Goal: Transaction & Acquisition: Book appointment/travel/reservation

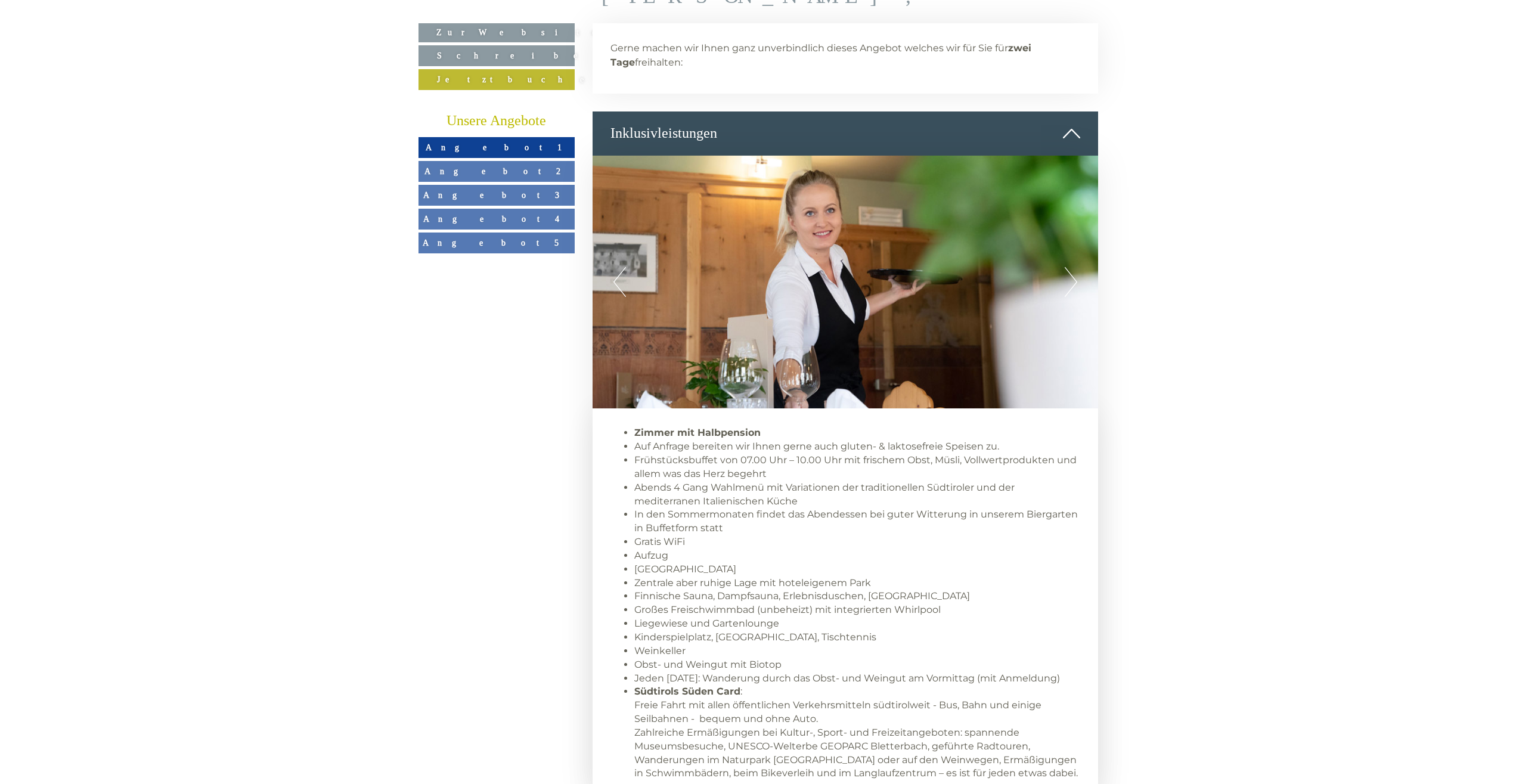
scroll to position [791, 0]
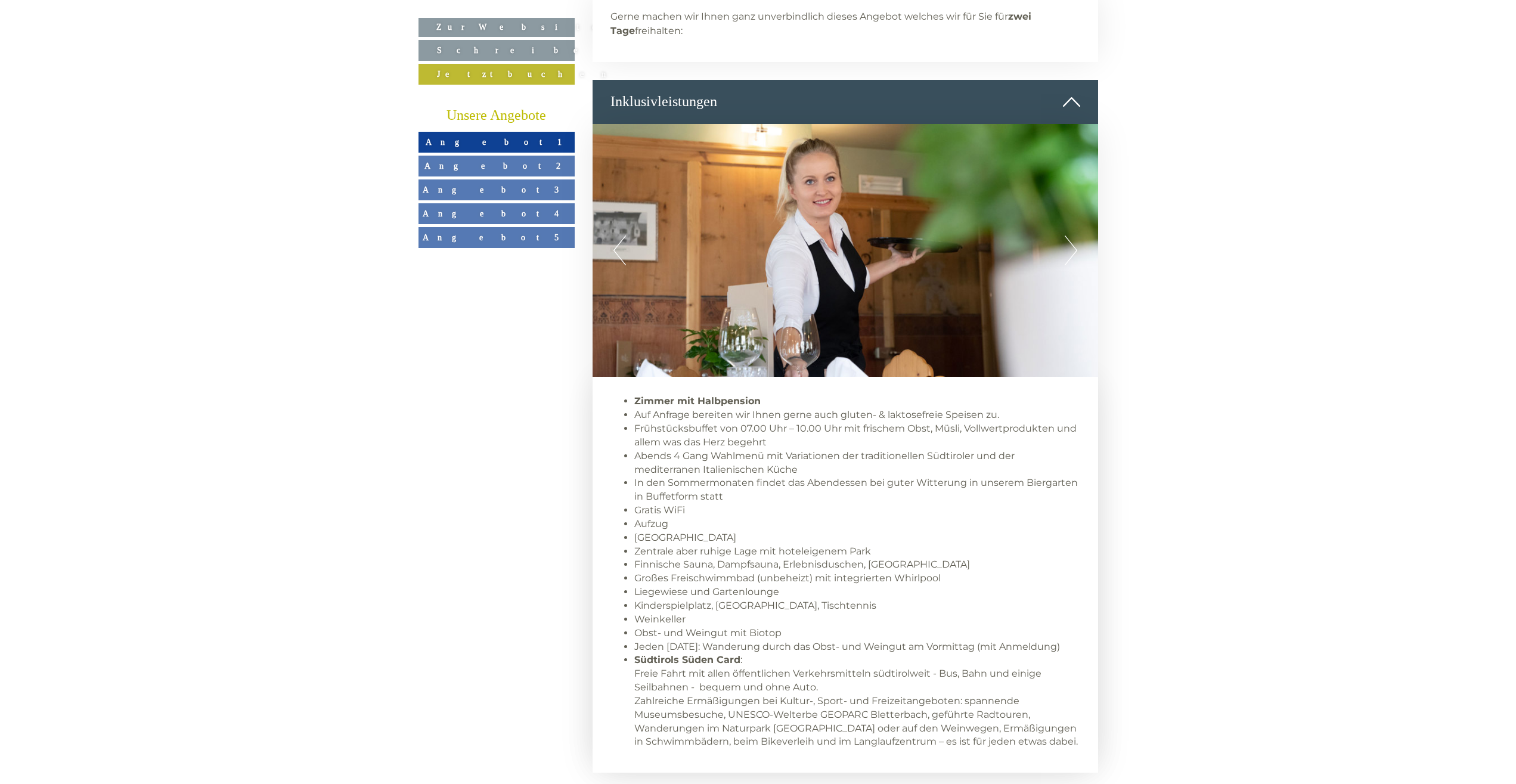
click at [493, 160] on link "Angebot 2" at bounding box center [497, 166] width 156 height 21
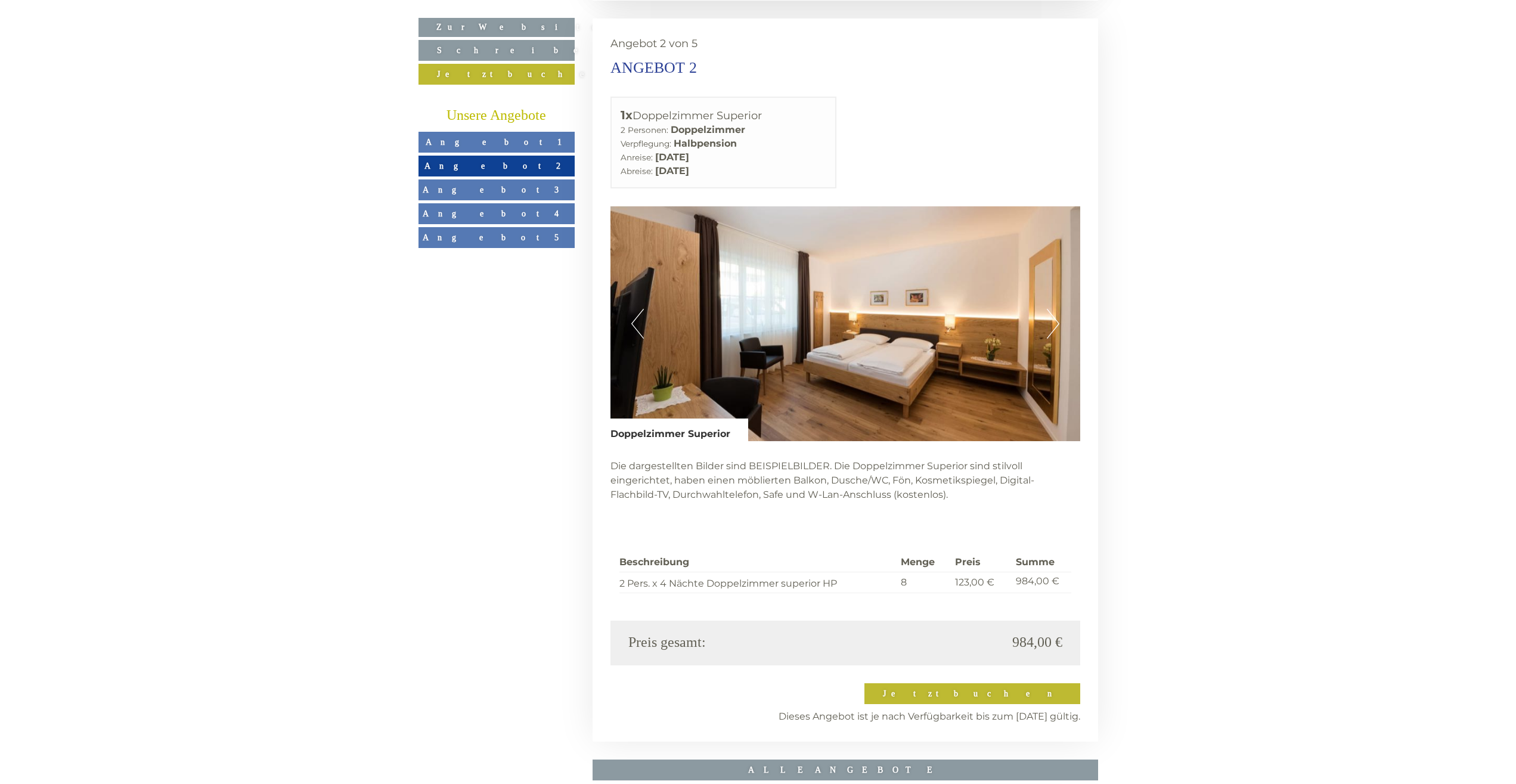
click at [1055, 309] on button "Next" at bounding box center [1053, 323] width 13 height 30
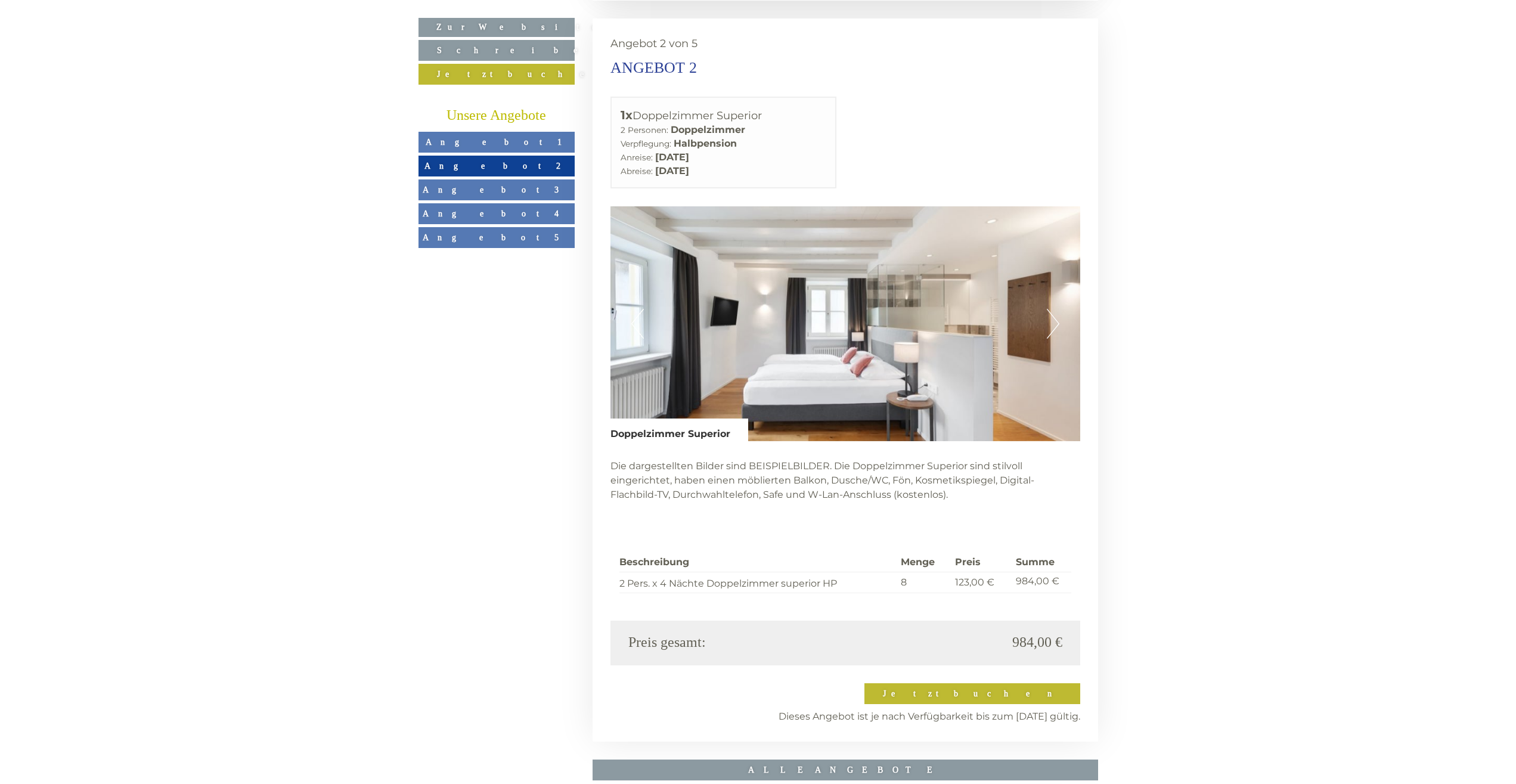
click at [1055, 309] on button "Next" at bounding box center [1053, 323] width 13 height 30
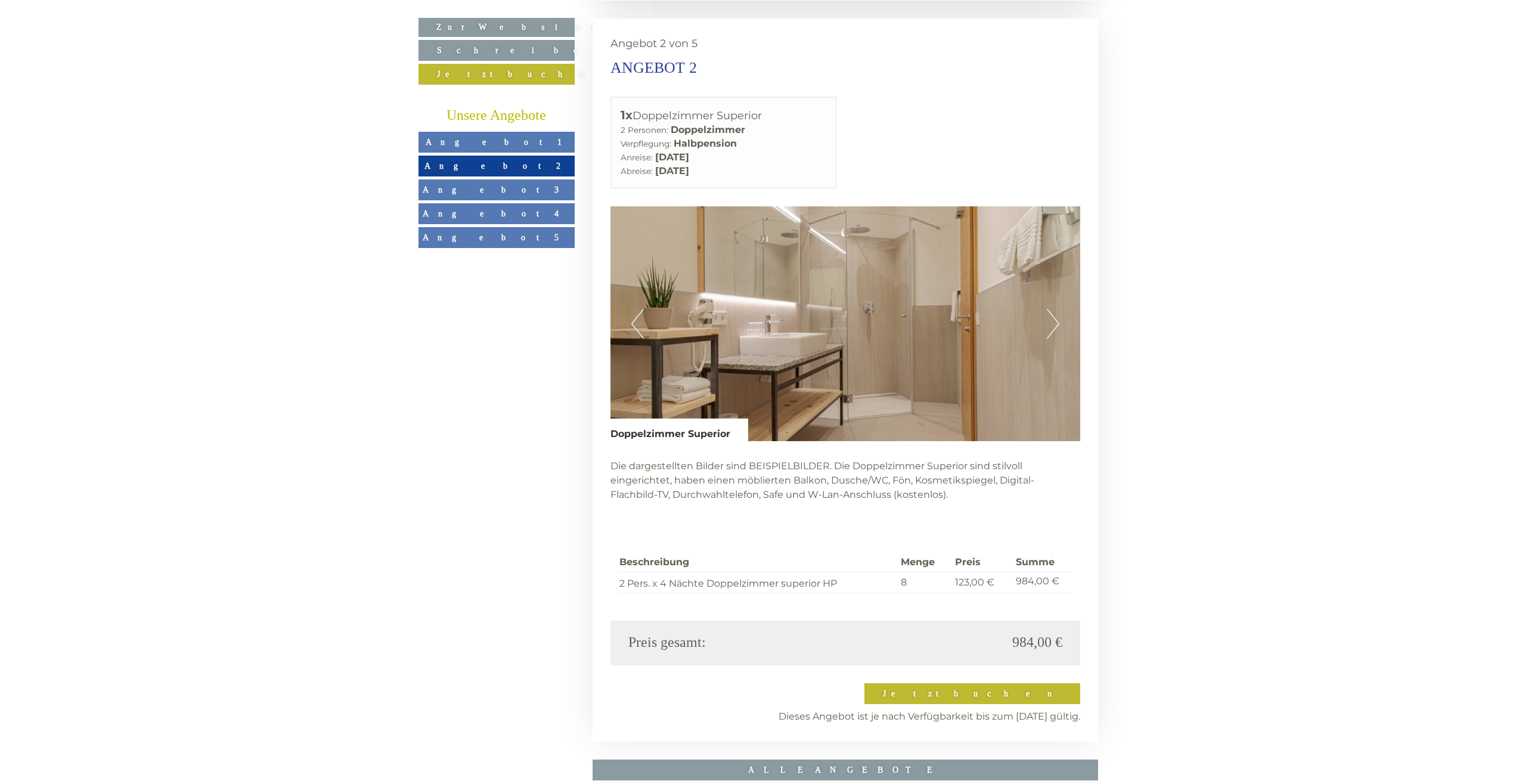
click at [1055, 309] on button "Next" at bounding box center [1053, 323] width 13 height 30
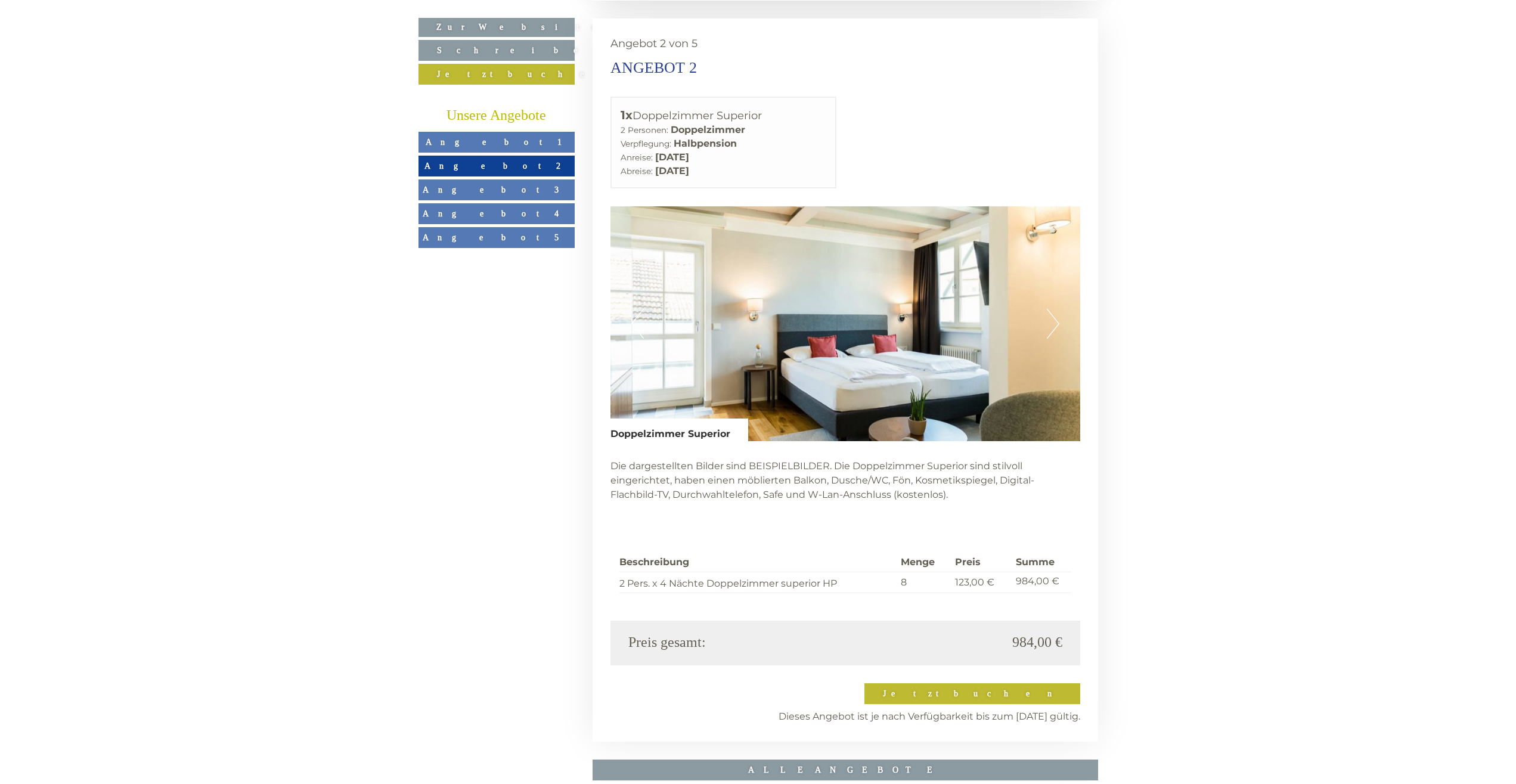
click at [1055, 309] on button "Next" at bounding box center [1053, 323] width 13 height 30
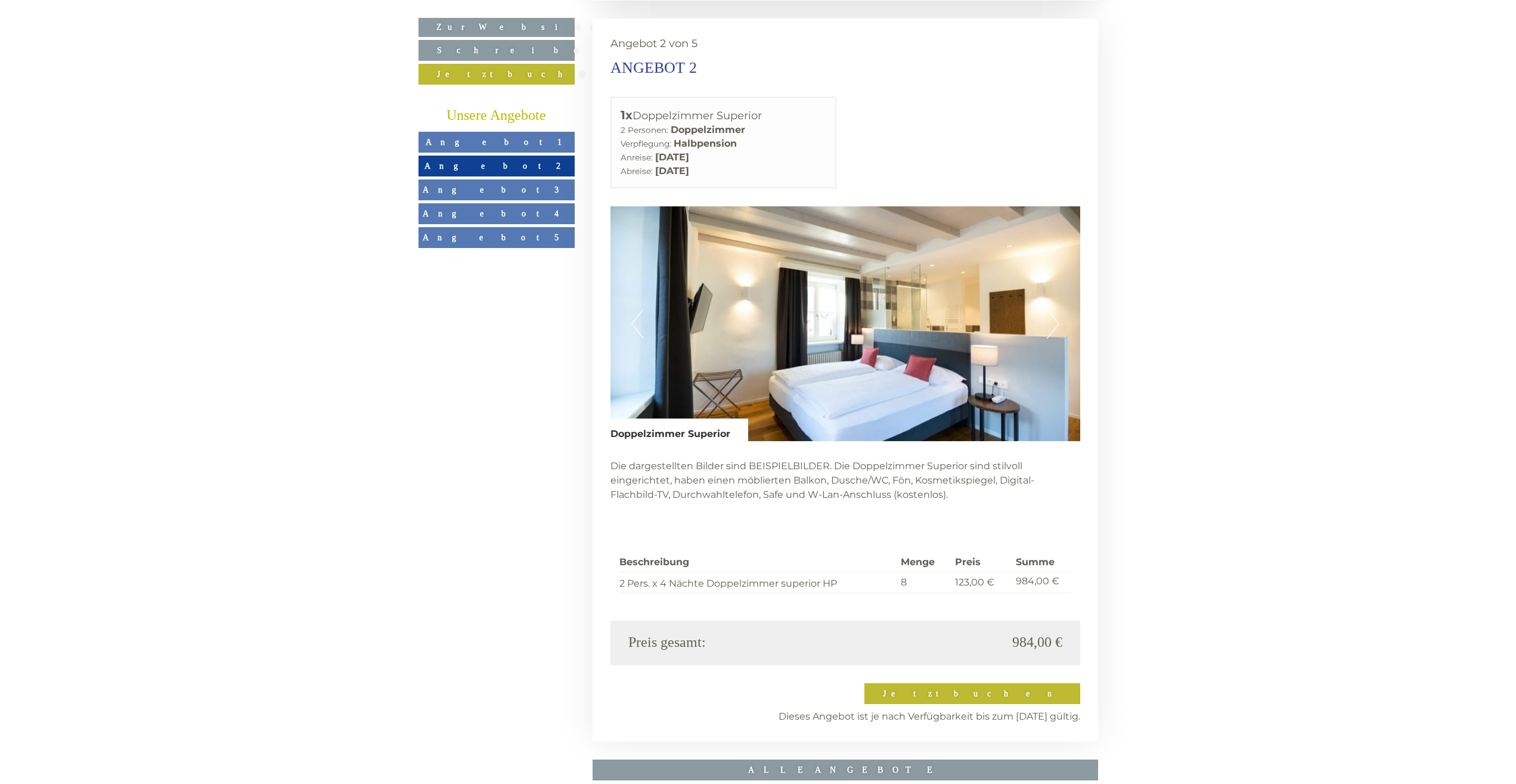
click at [1055, 309] on button "Next" at bounding box center [1053, 323] width 13 height 30
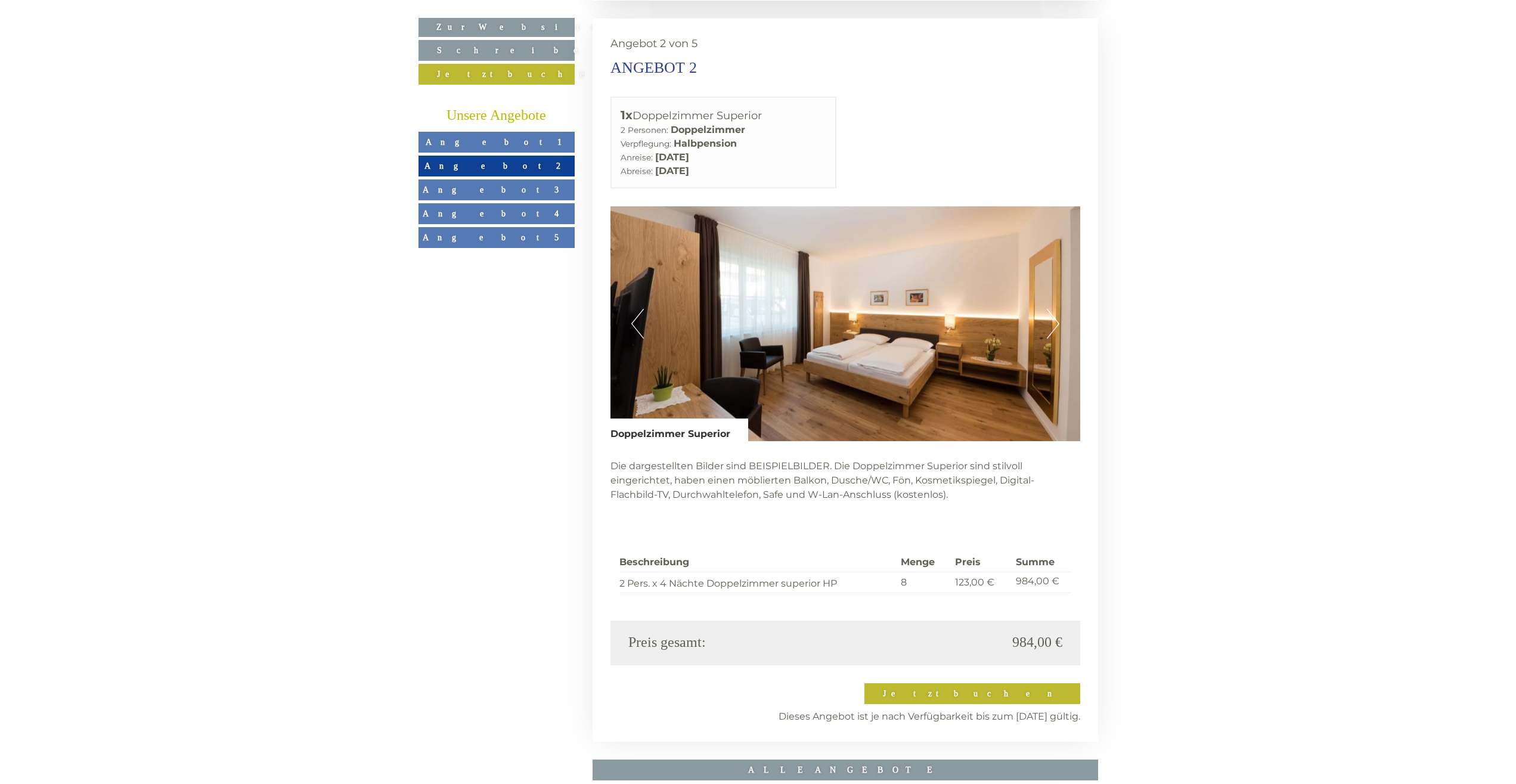
click at [1055, 309] on button "Next" at bounding box center [1053, 323] width 13 height 30
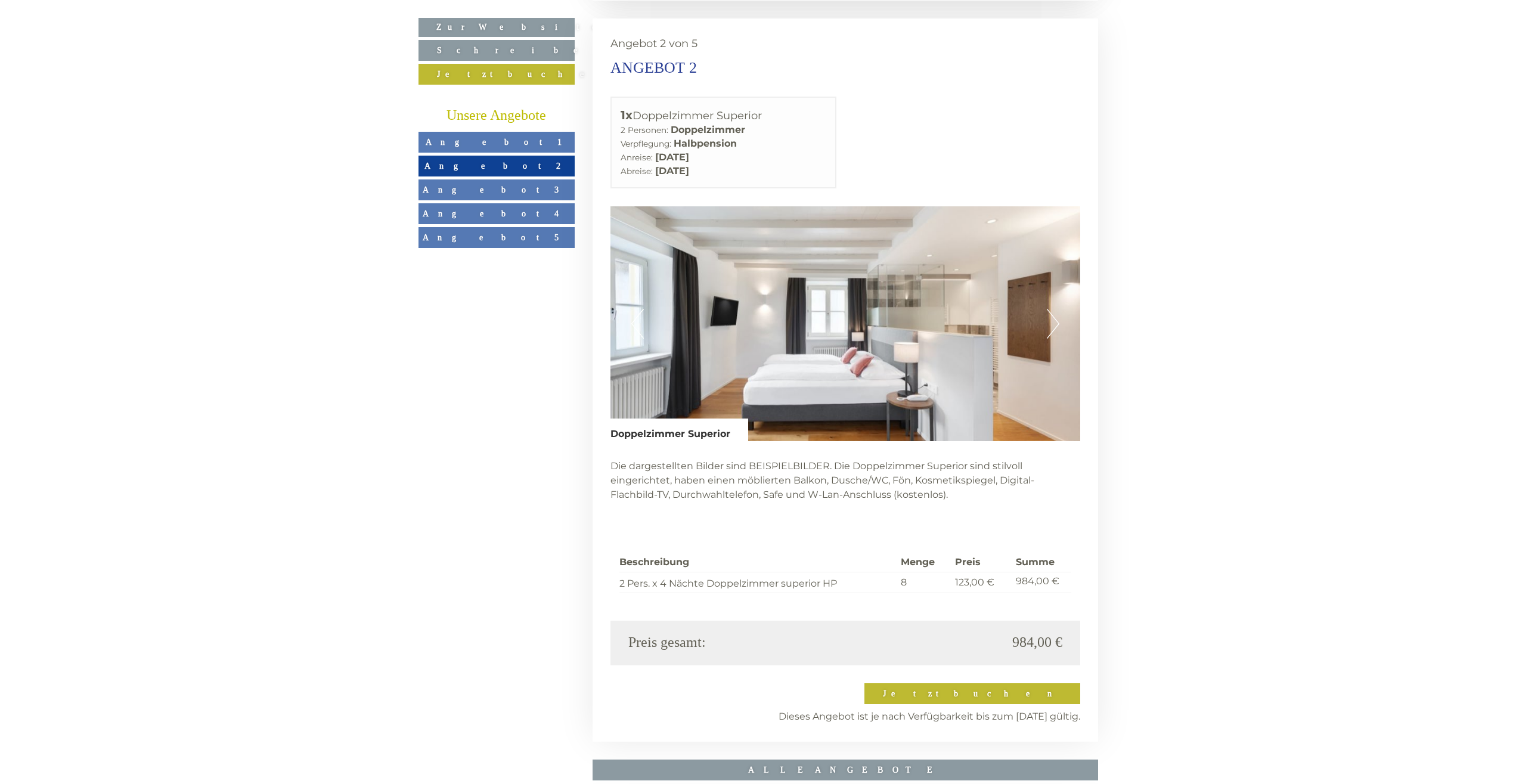
click at [1055, 309] on button "Next" at bounding box center [1053, 323] width 13 height 30
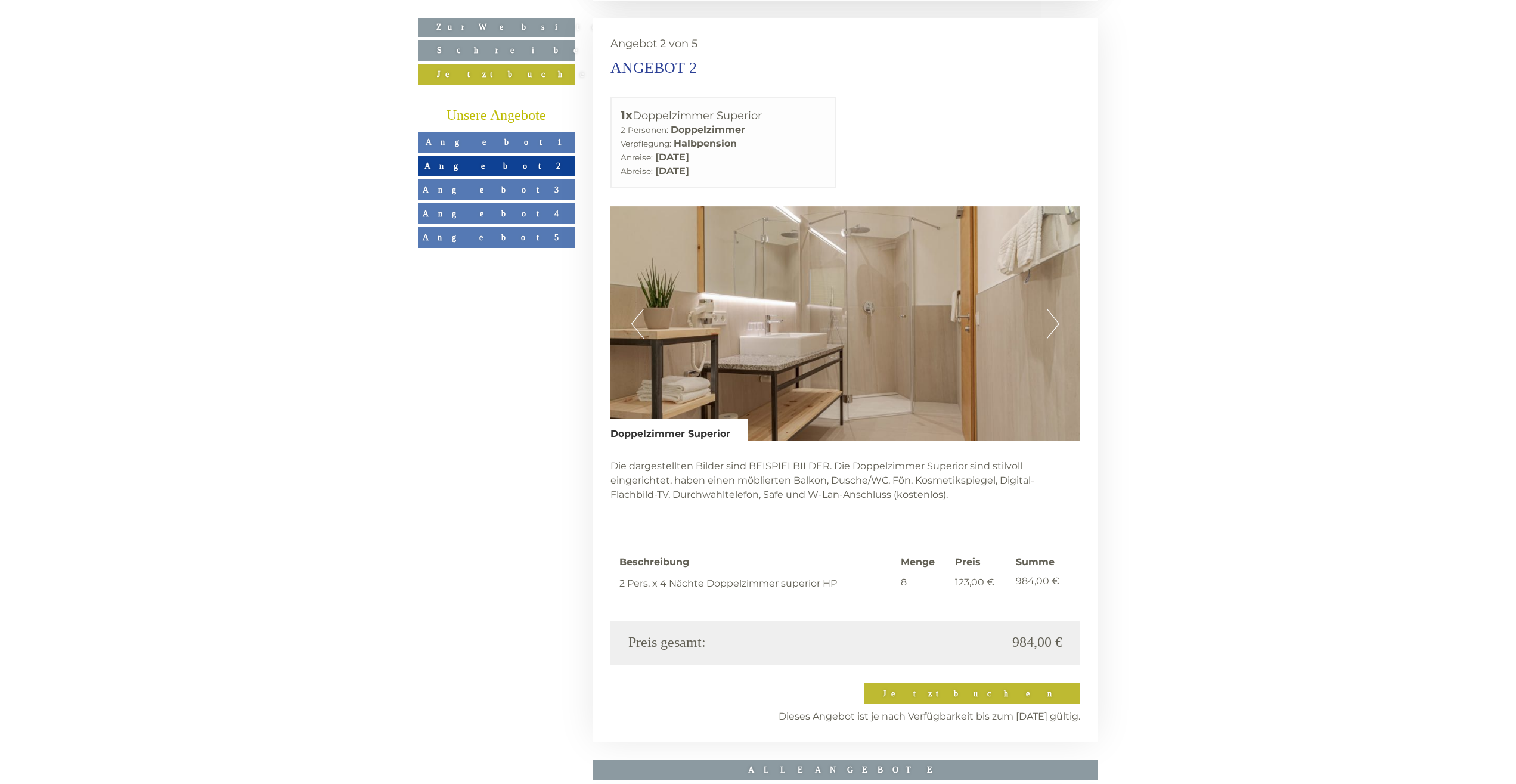
click at [1055, 309] on button "Next" at bounding box center [1053, 323] width 13 height 30
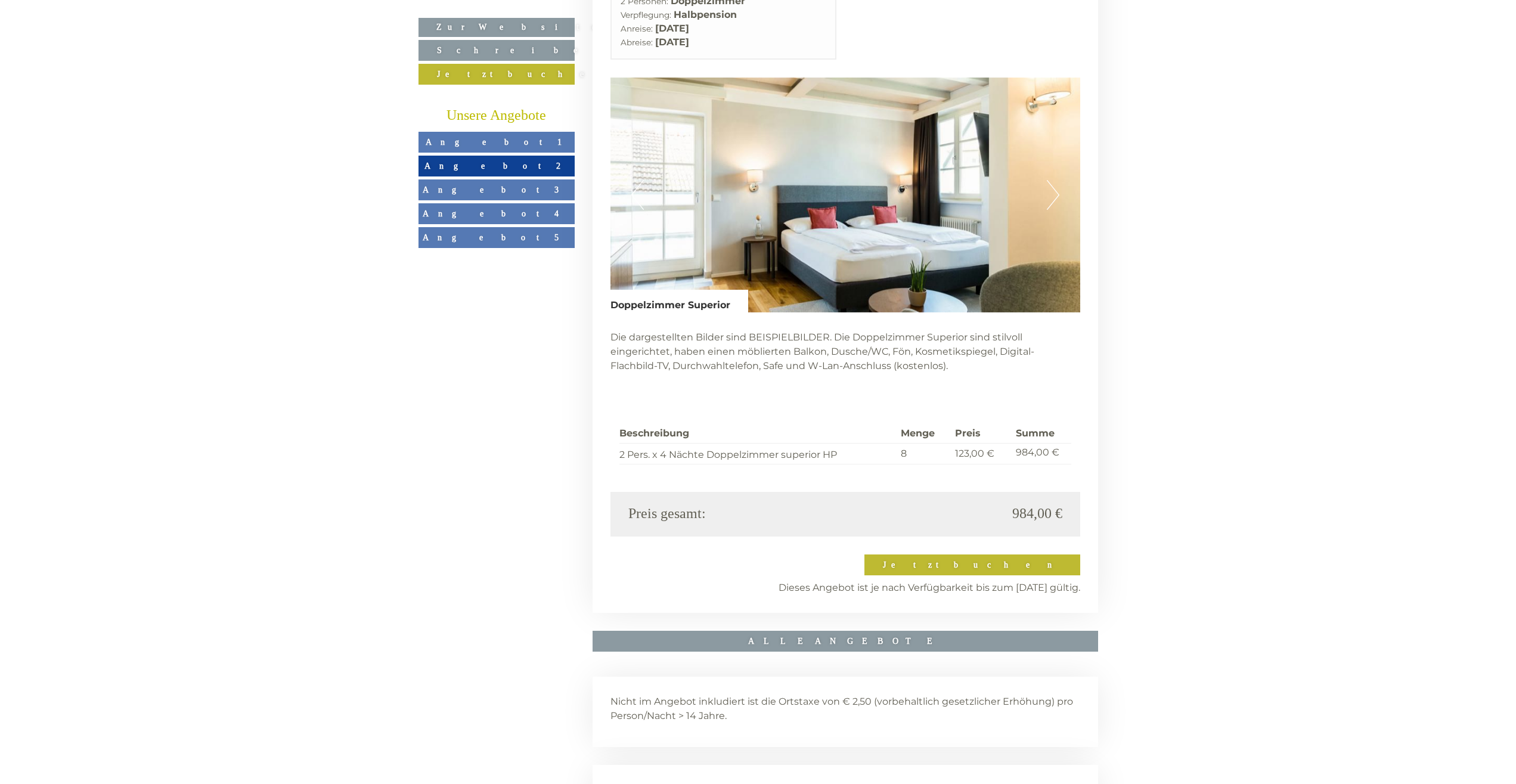
scroll to position [2343, 0]
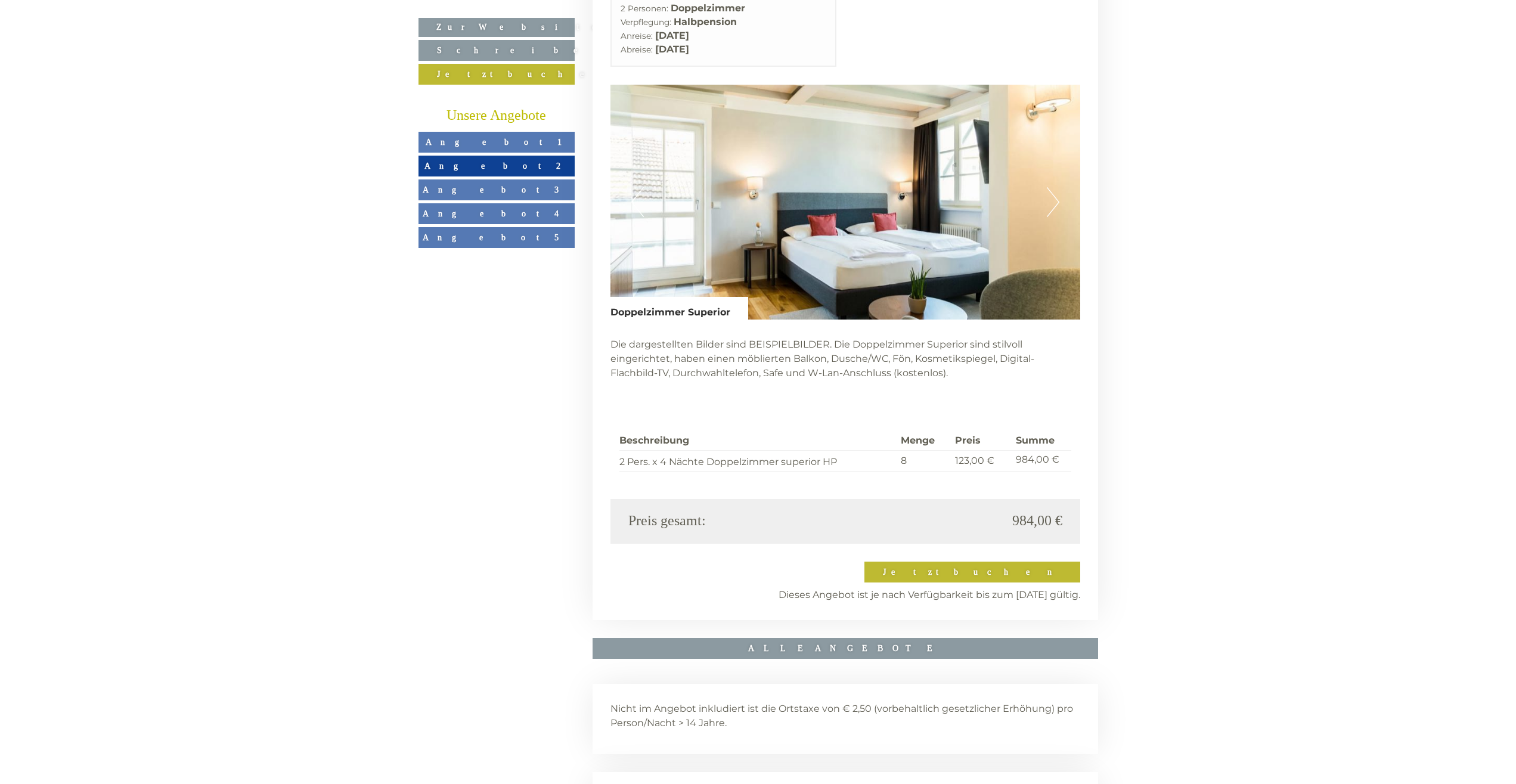
click at [1054, 187] on button "Next" at bounding box center [1053, 202] width 13 height 30
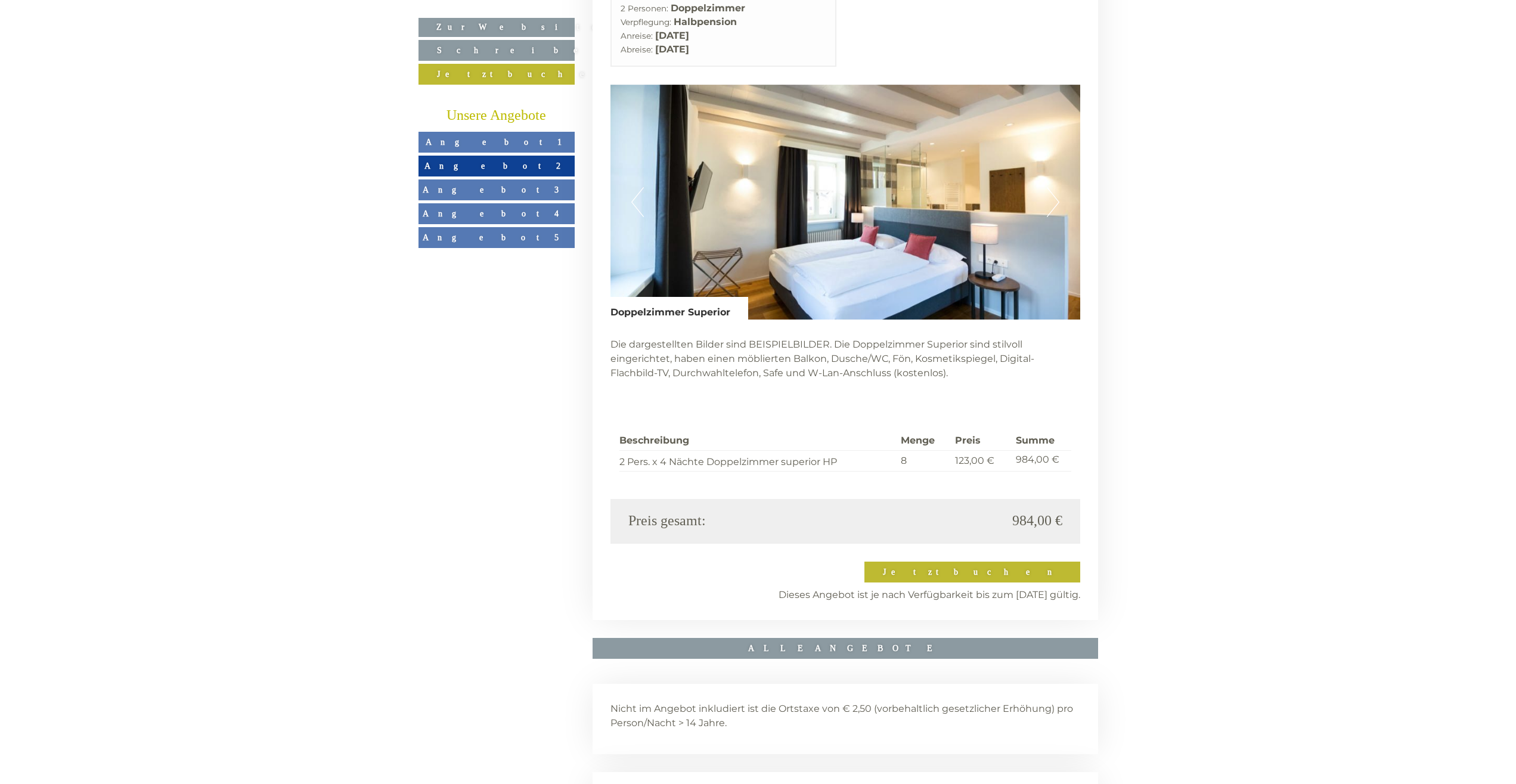
click at [1054, 187] on button "Next" at bounding box center [1053, 202] width 13 height 30
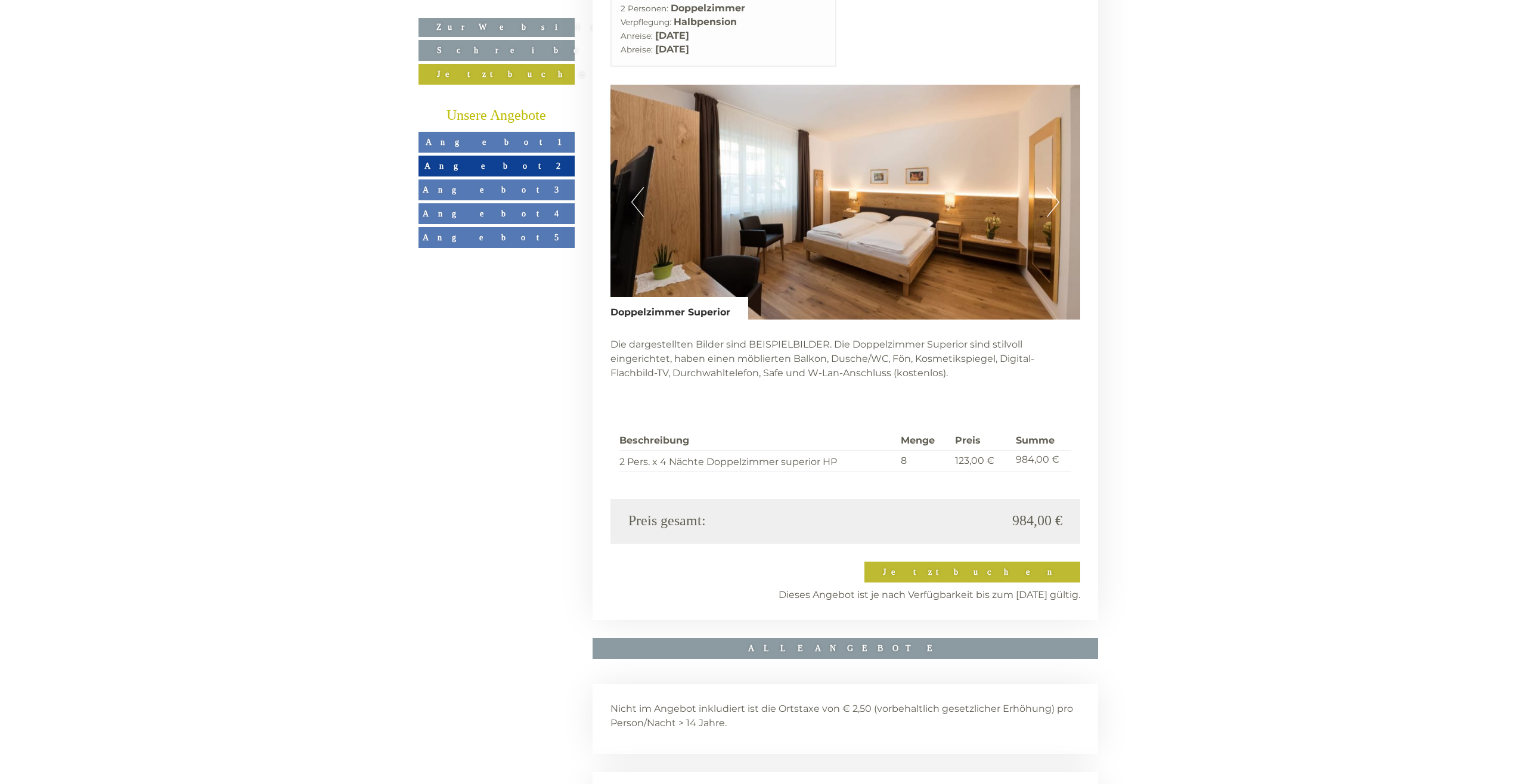
click at [1055, 187] on button "Next" at bounding box center [1053, 202] width 13 height 30
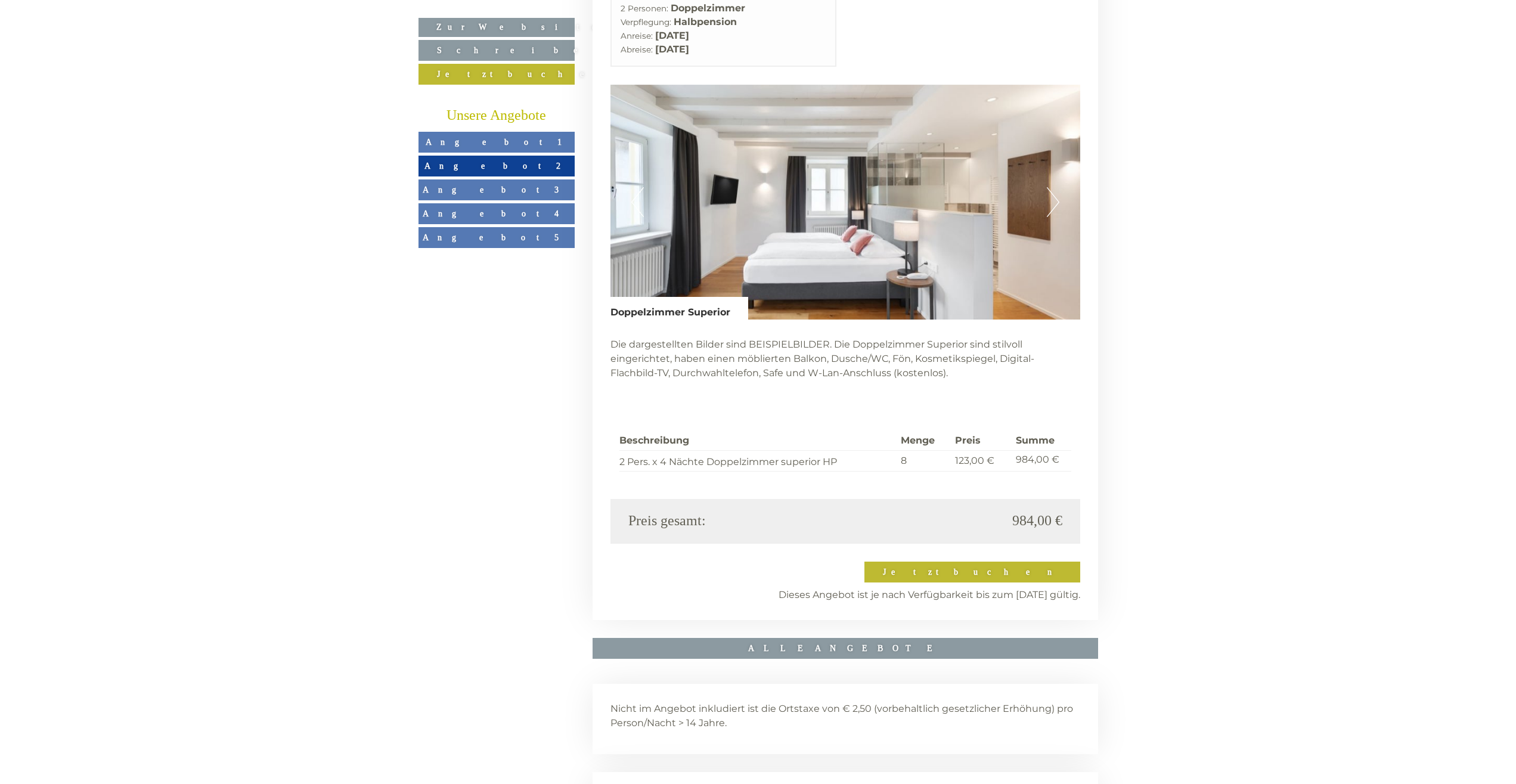
click at [1055, 187] on button "Next" at bounding box center [1053, 202] width 13 height 30
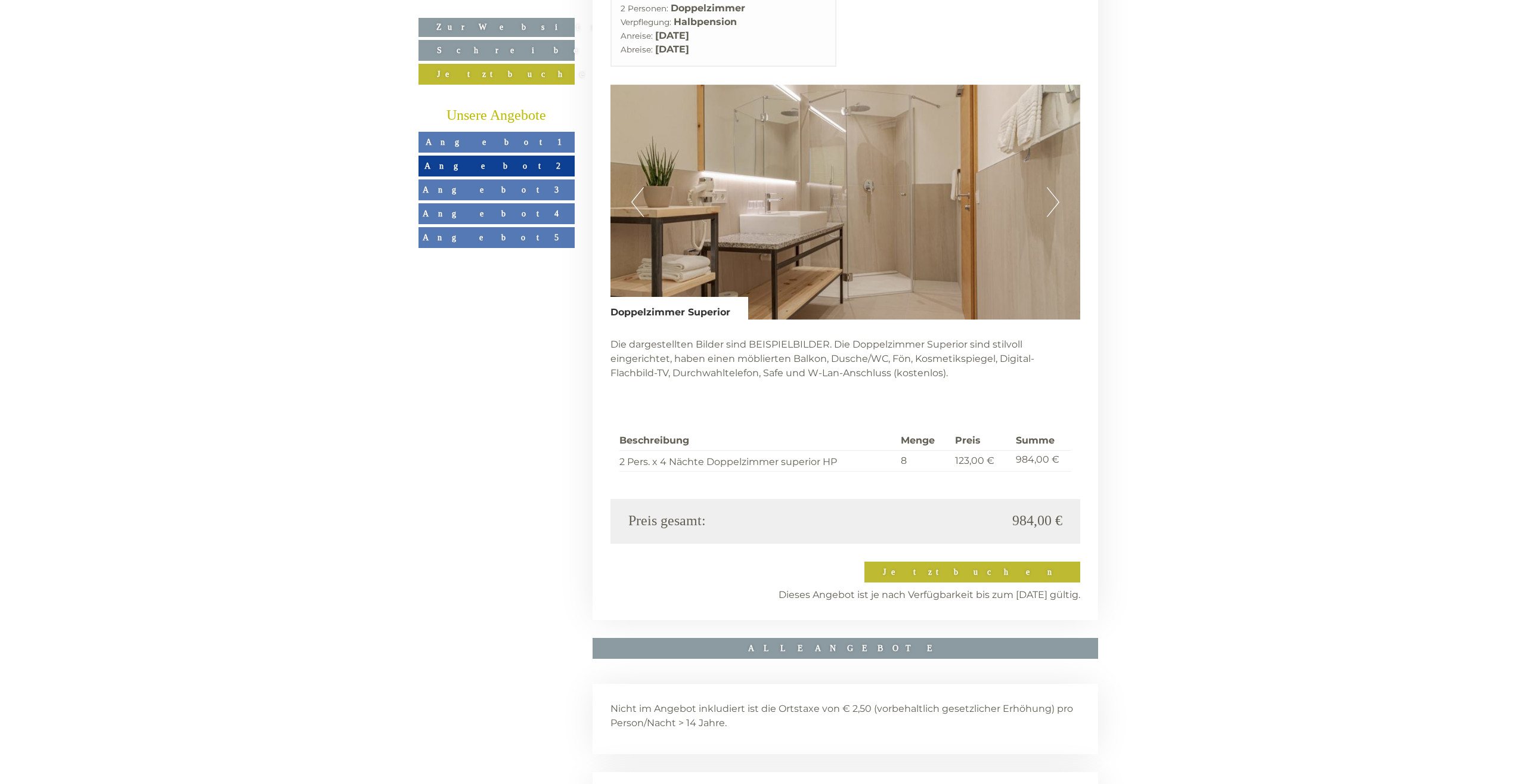
click at [1055, 187] on button "Next" at bounding box center [1053, 202] width 13 height 30
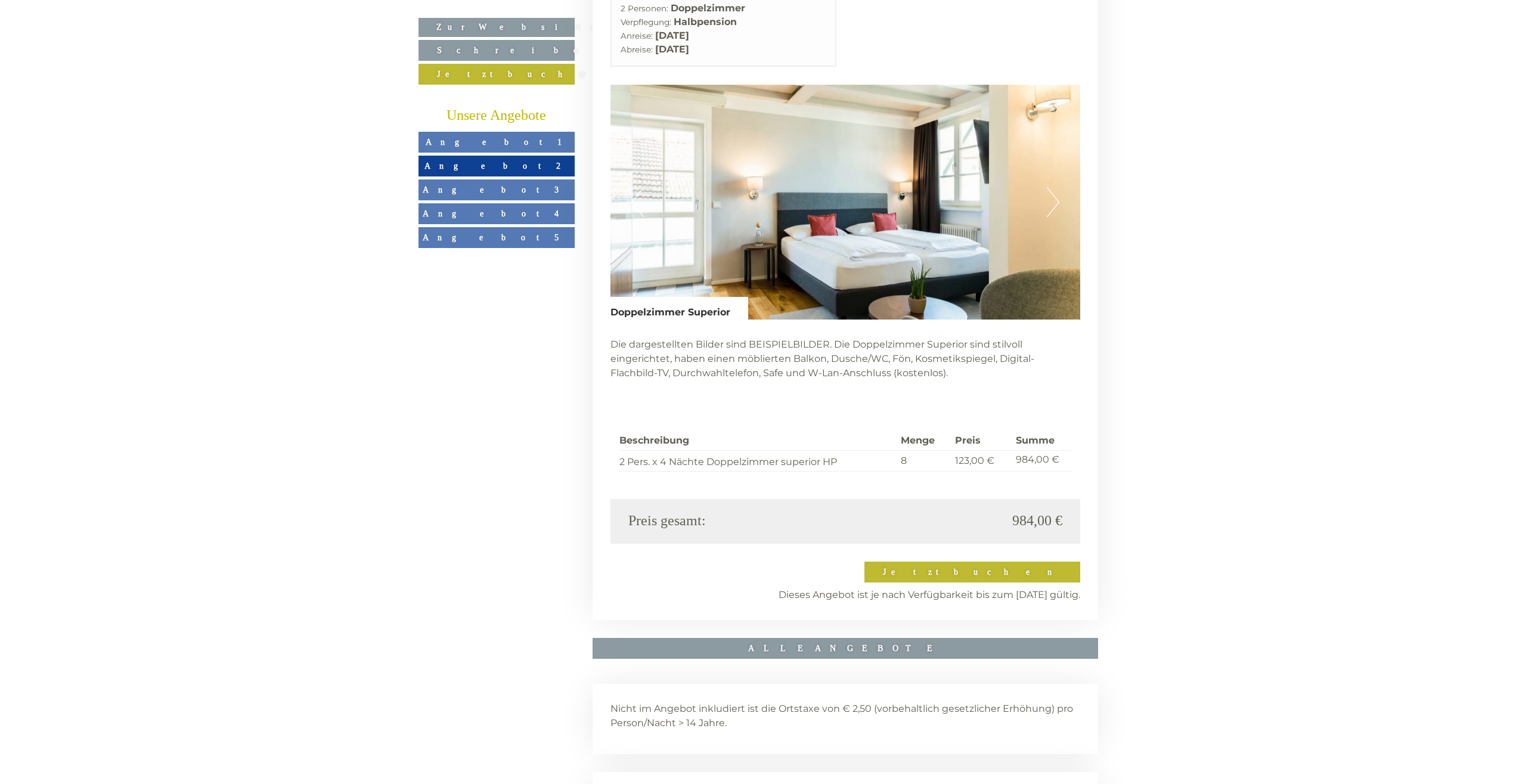
click at [1055, 187] on button "Next" at bounding box center [1053, 202] width 13 height 30
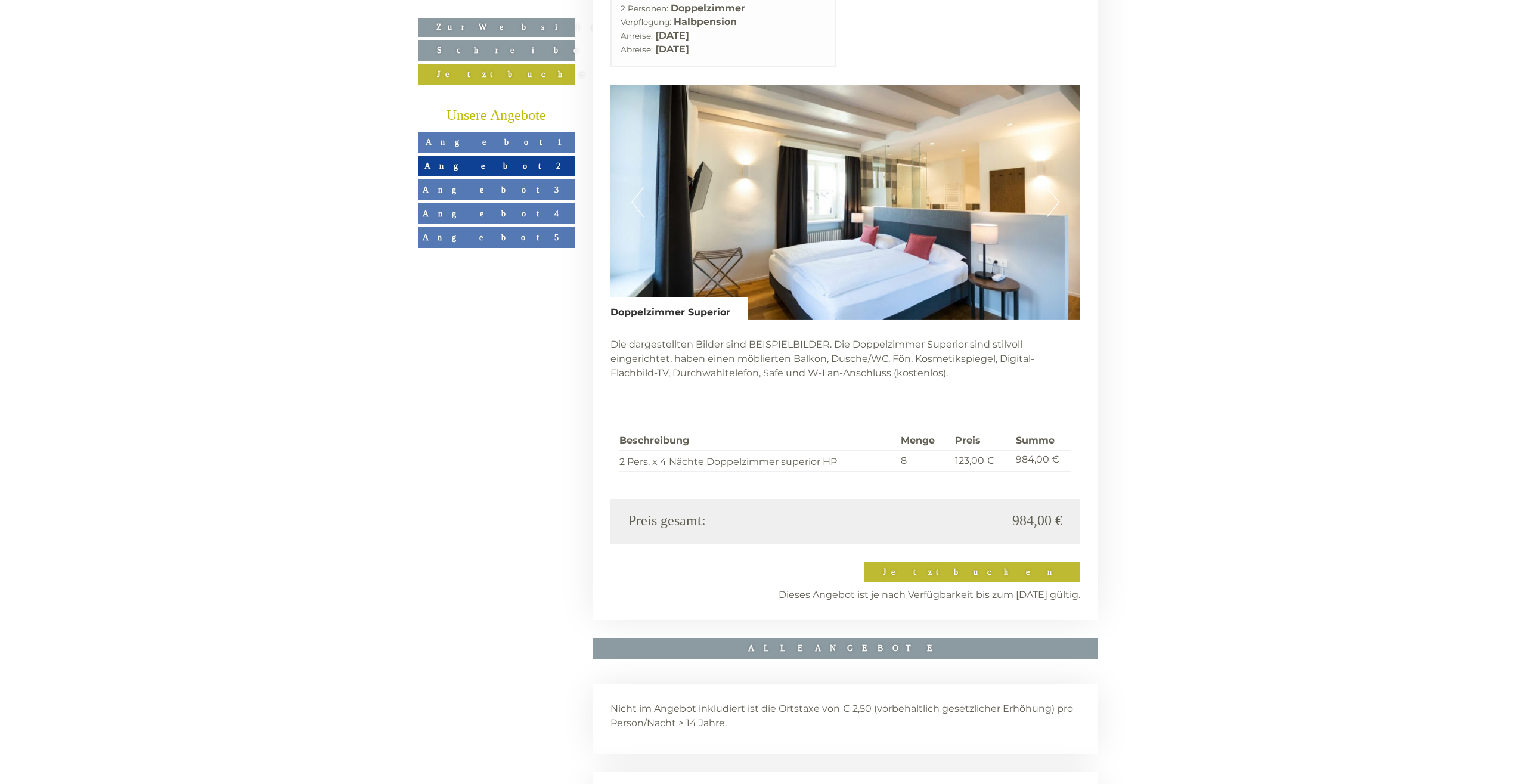
click at [1055, 187] on button "Next" at bounding box center [1053, 202] width 13 height 30
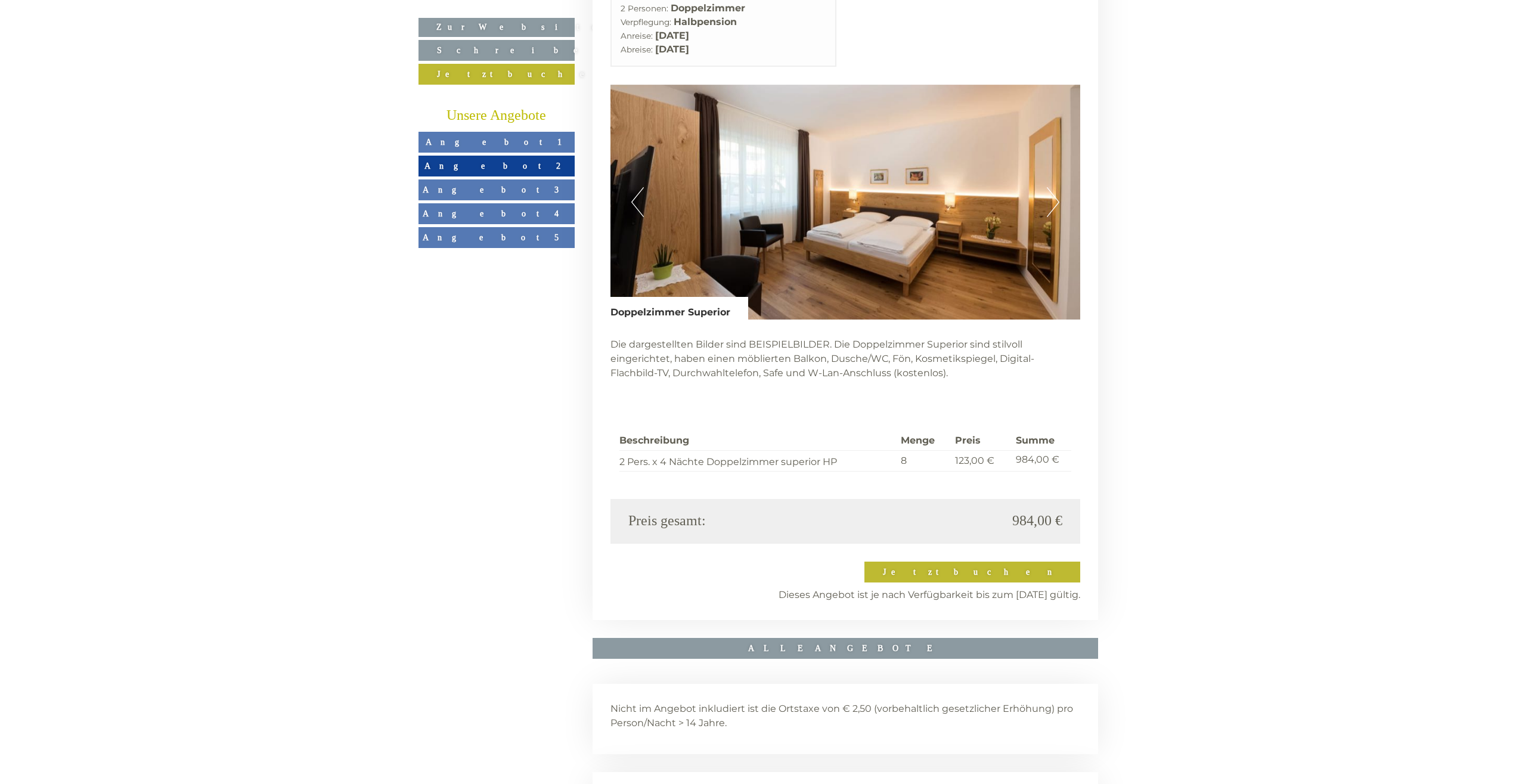
click at [1058, 187] on button "Next" at bounding box center [1053, 202] width 13 height 30
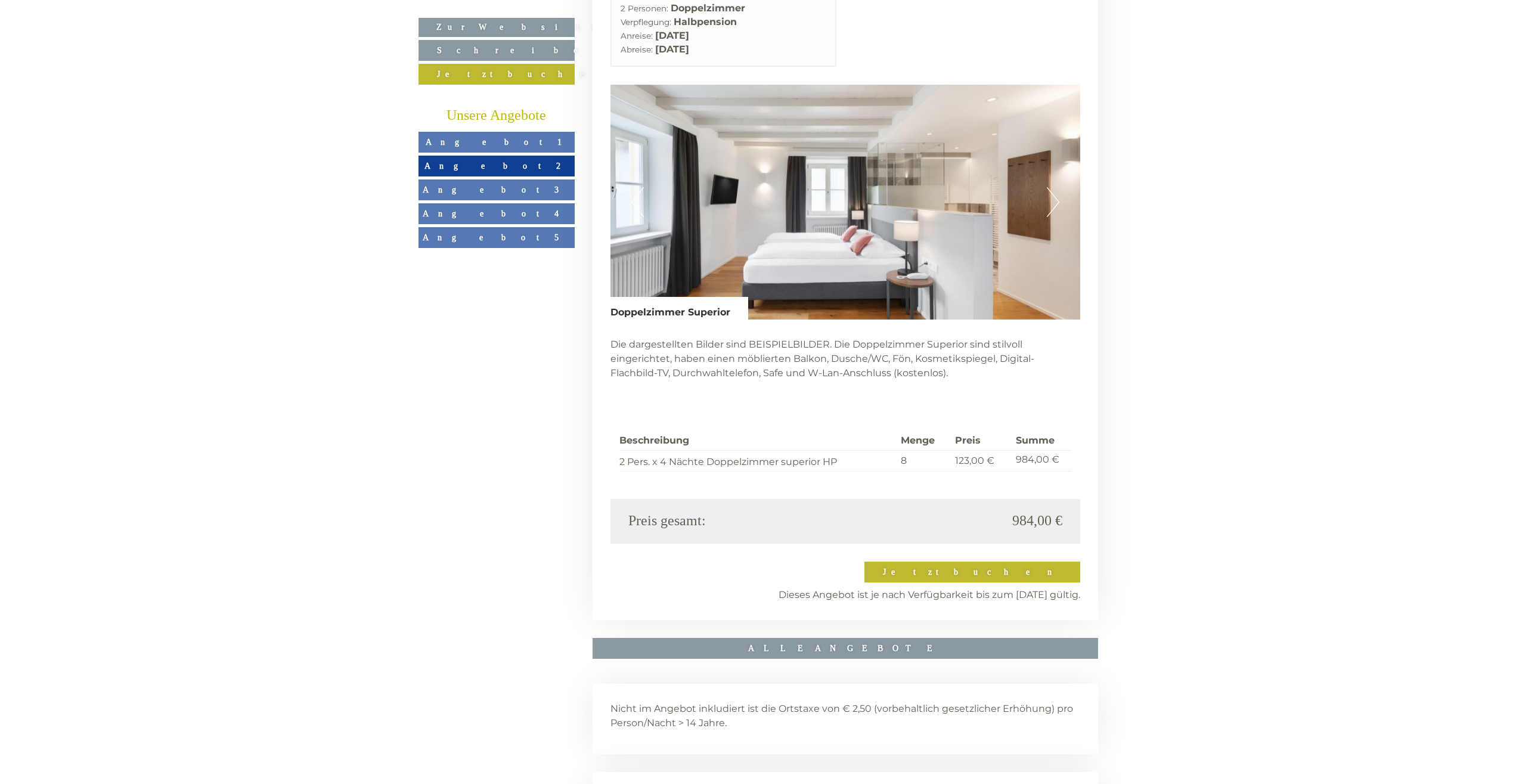
click at [1057, 187] on button "Next" at bounding box center [1053, 202] width 13 height 30
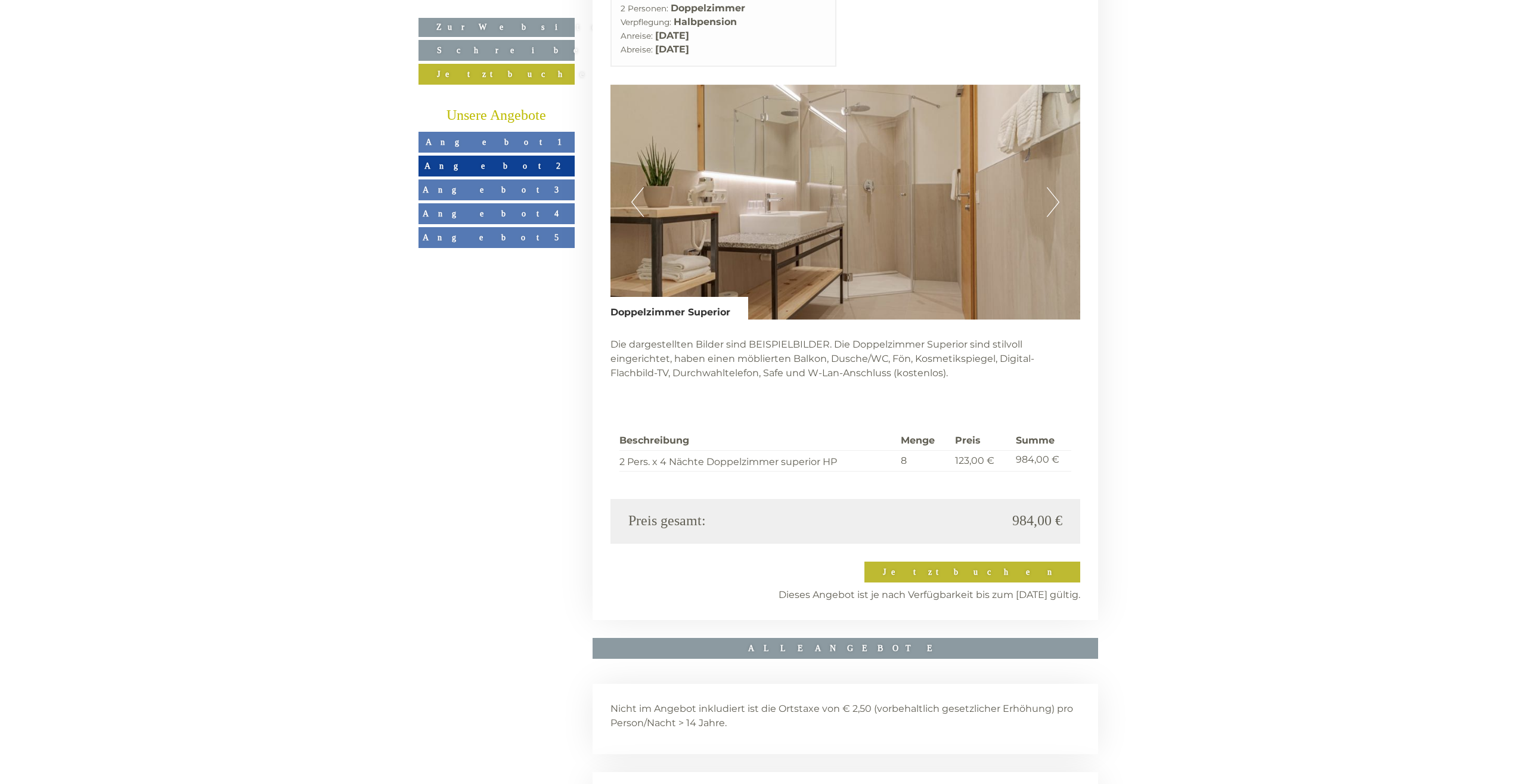
click at [1057, 187] on button "Next" at bounding box center [1053, 202] width 13 height 30
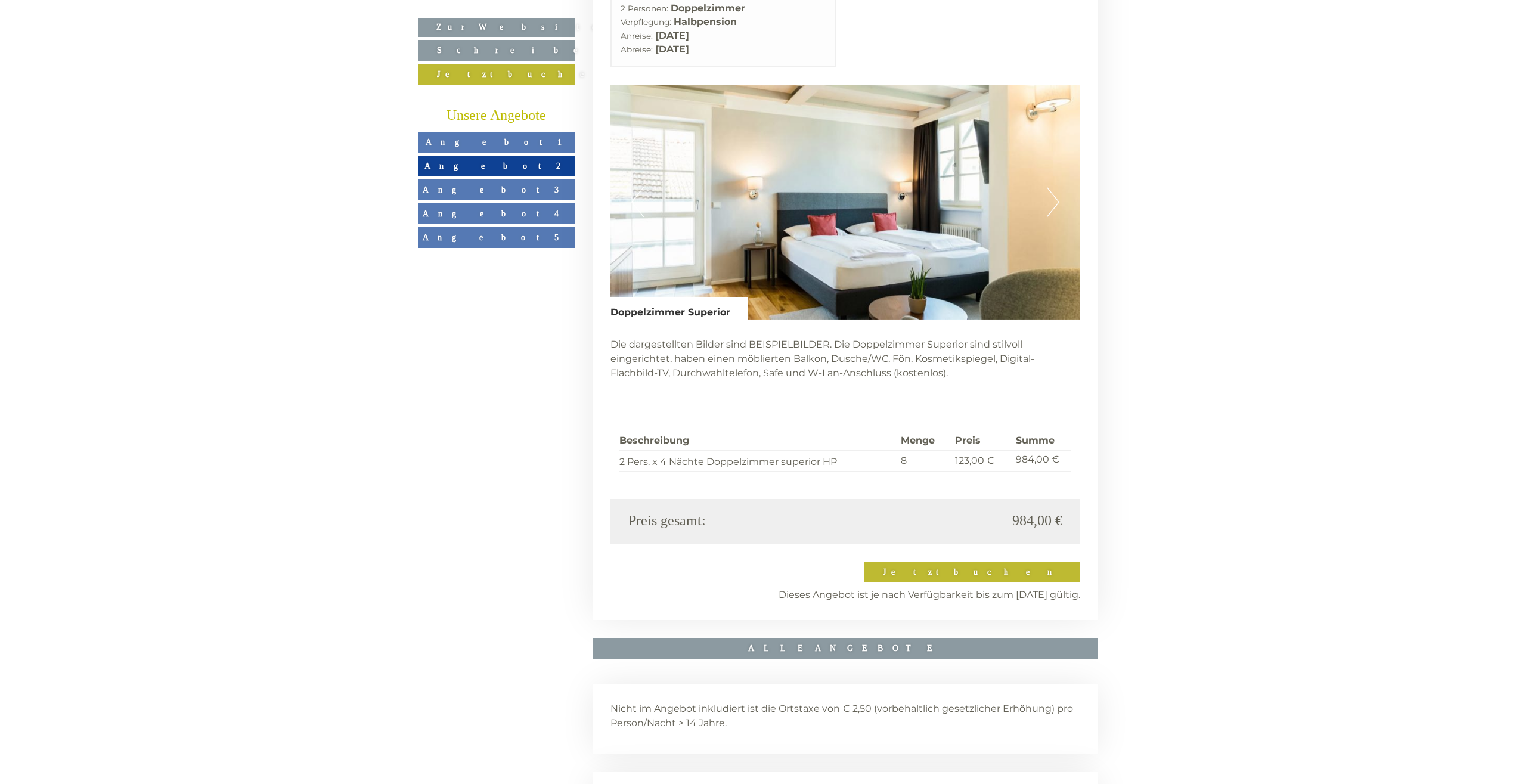
click at [1057, 187] on button "Next" at bounding box center [1053, 202] width 13 height 30
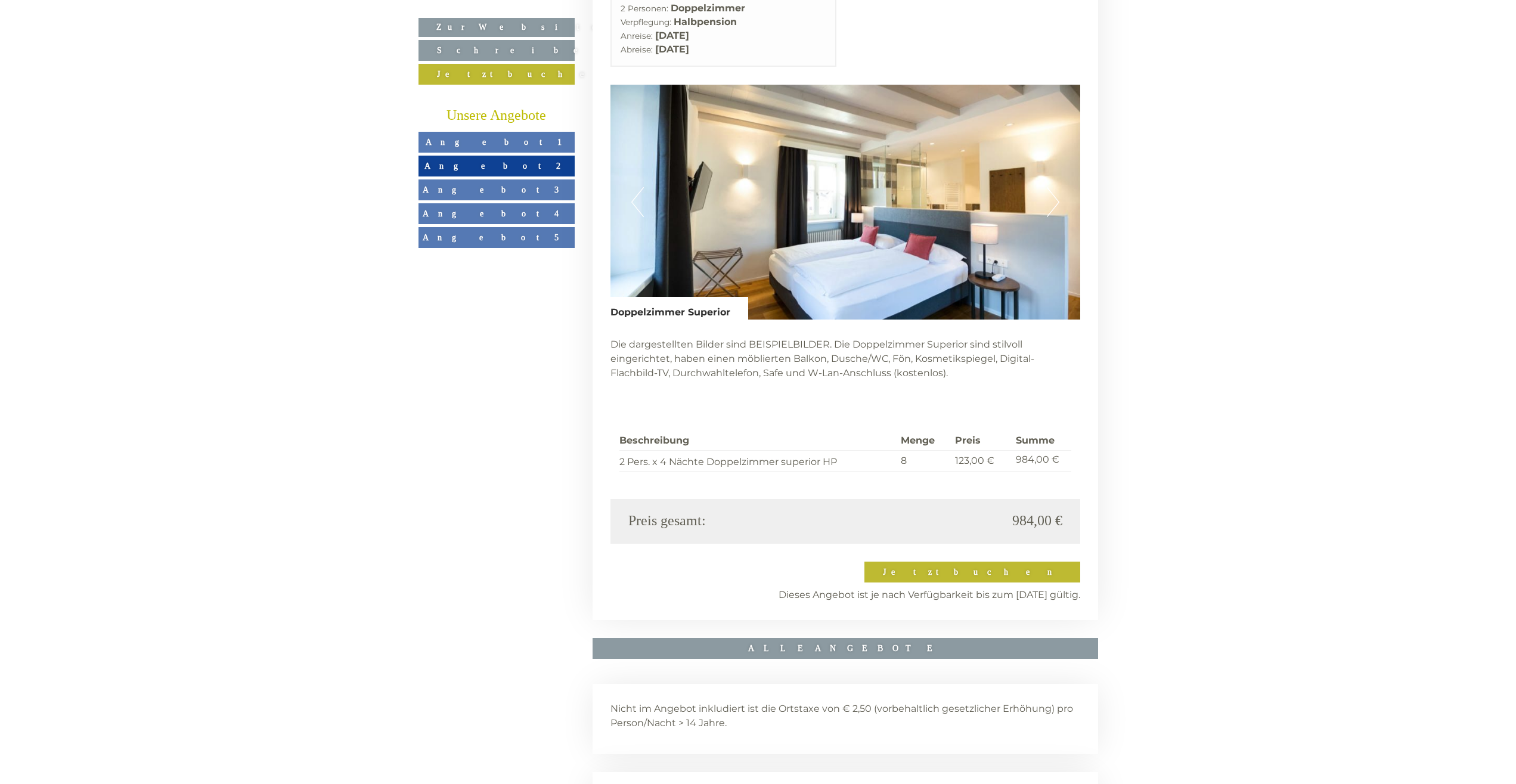
click at [1057, 187] on button "Next" at bounding box center [1053, 202] width 13 height 30
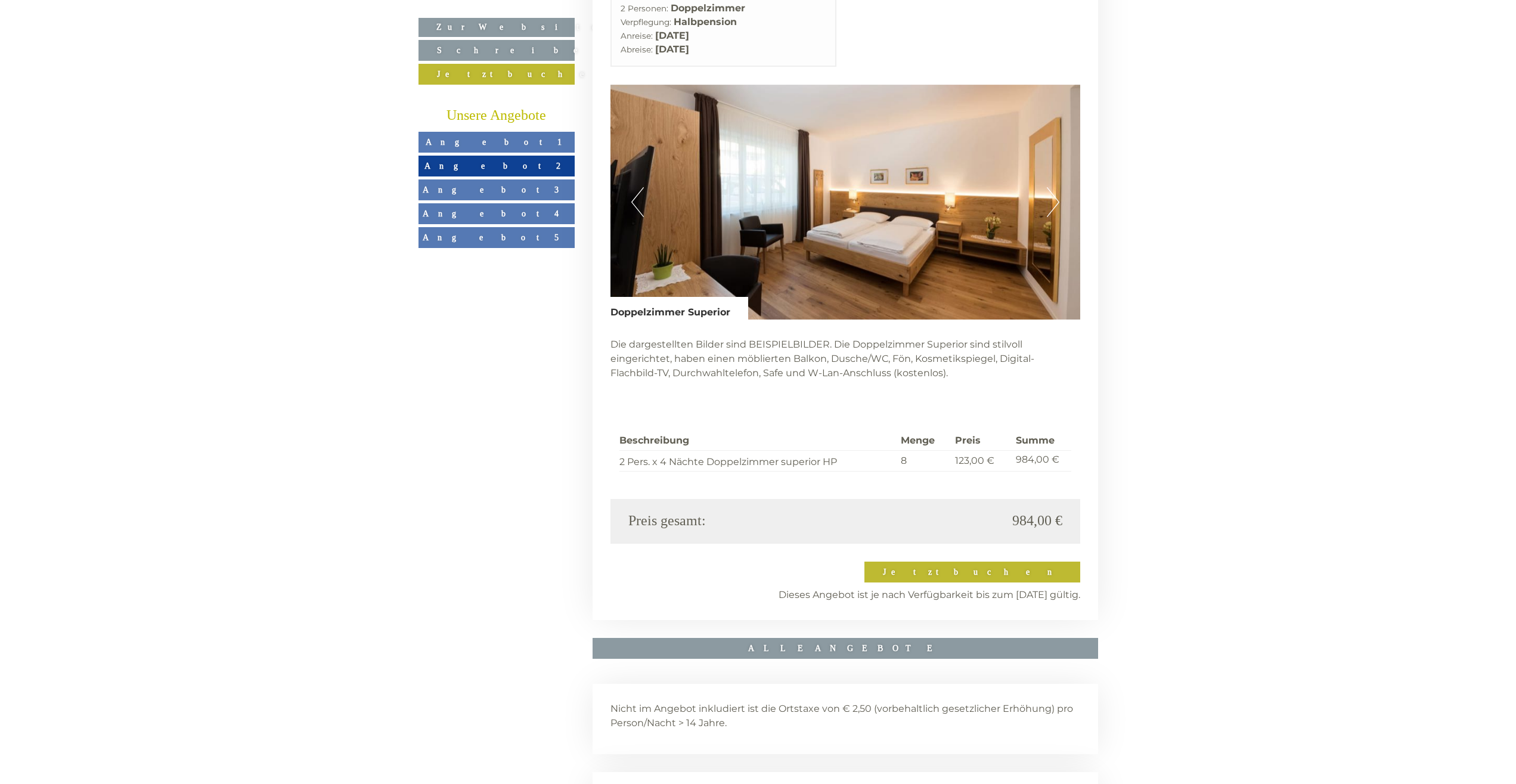
click at [1057, 187] on button "Next" at bounding box center [1053, 202] width 13 height 30
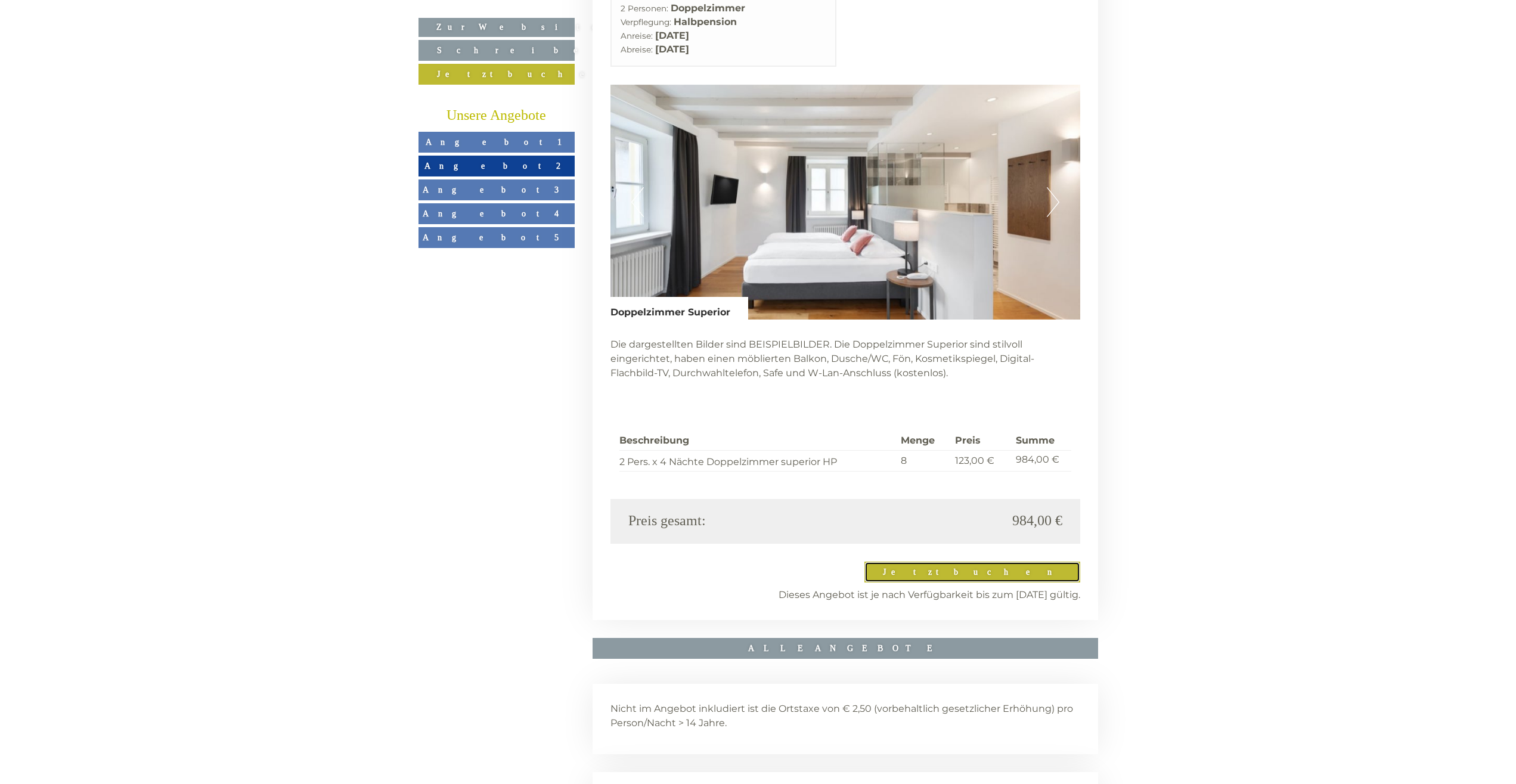
click at [1036, 562] on link "Jetzt buchen" at bounding box center [972, 572] width 216 height 21
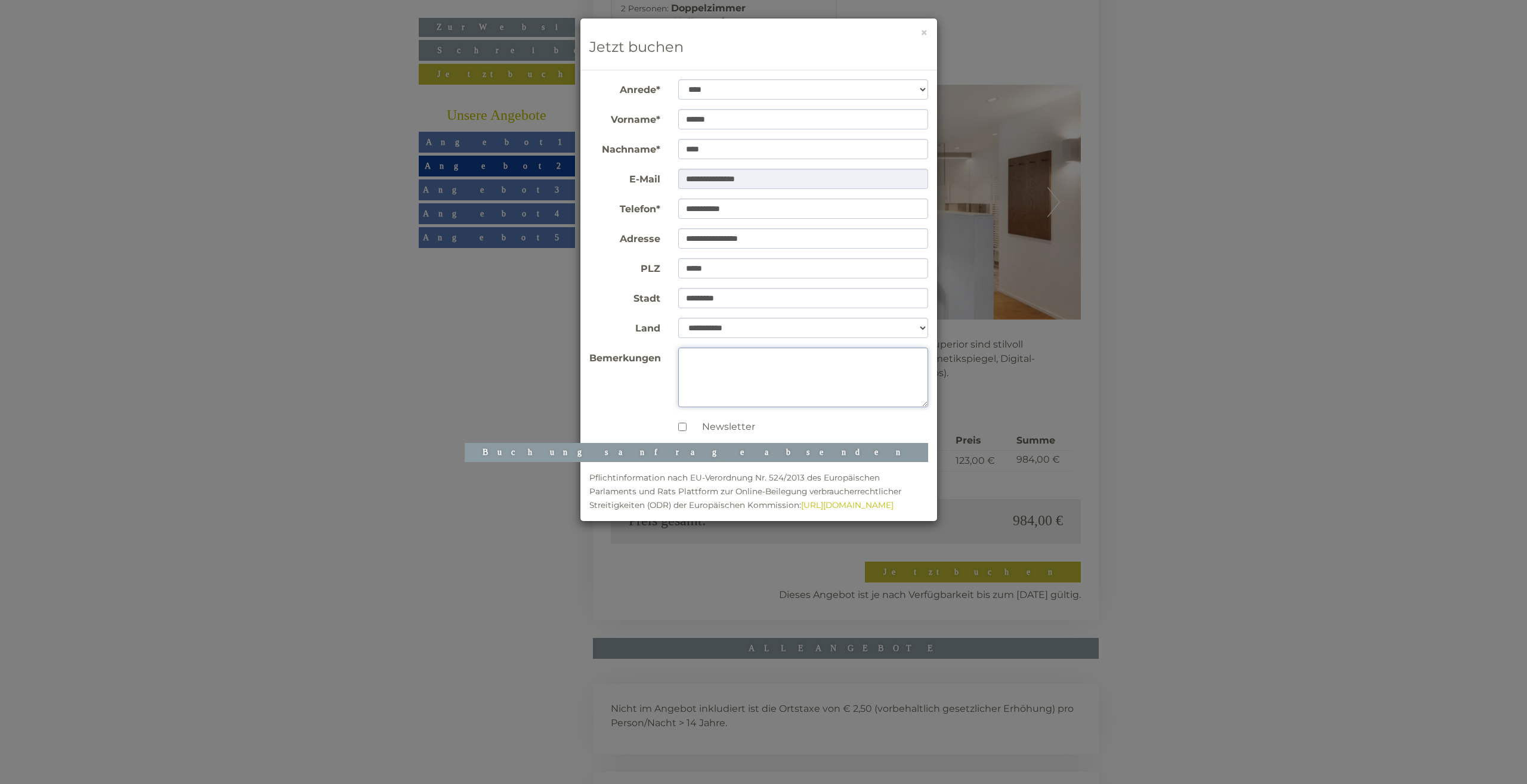
click at [719, 361] on textarea "Bemerkungen" at bounding box center [803, 377] width 250 height 59
click at [849, 448] on button "Buchungsanfrage absenden" at bounding box center [696, 452] width 464 height 19
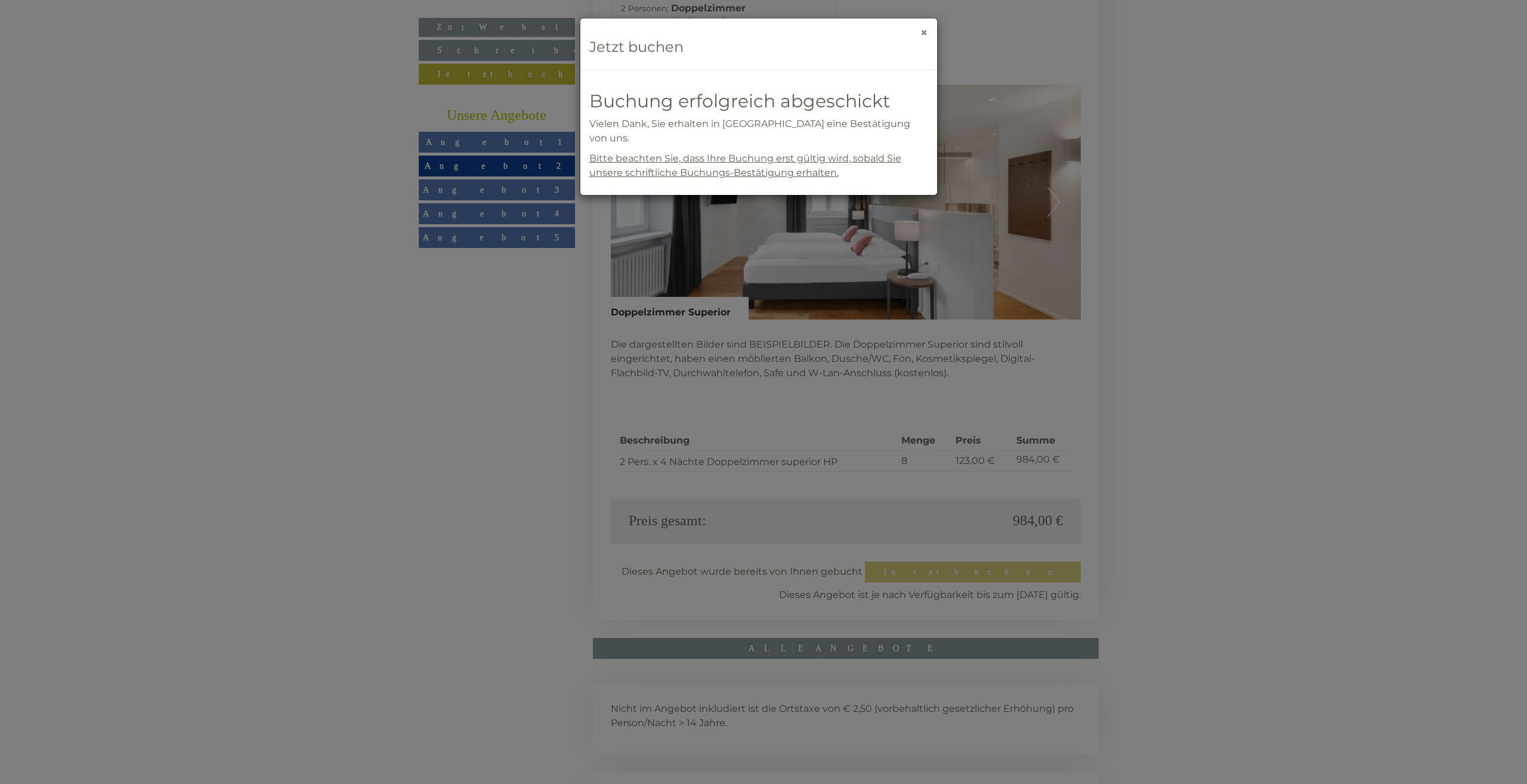
click at [926, 31] on button "×" at bounding box center [924, 32] width 8 height 13
